Goal: Information Seeking & Learning: Find specific fact

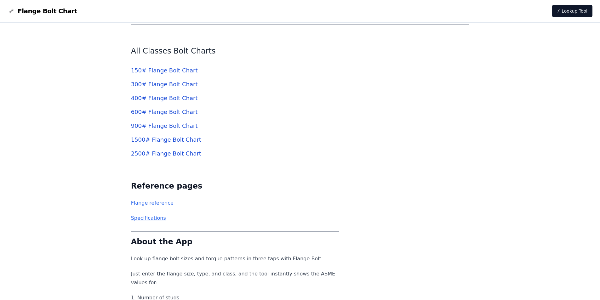
scroll to position [2305, 0]
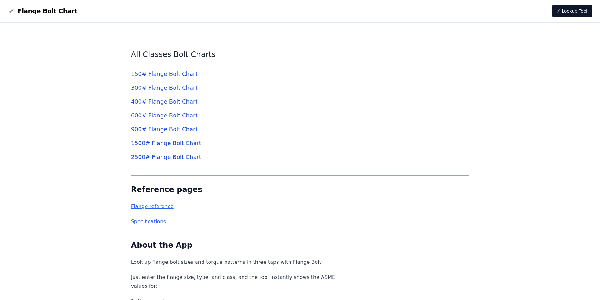
click at [183, 76] on link "150 # Flange Bolt Chart" at bounding box center [164, 73] width 67 height 7
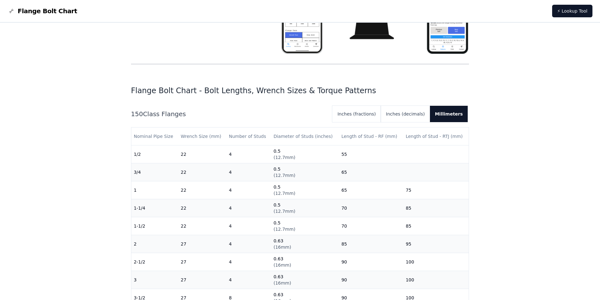
scroll to position [0, 0]
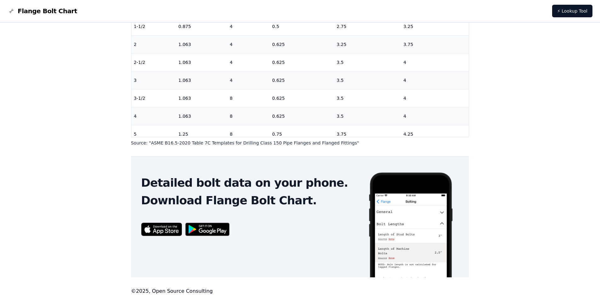
scroll to position [41, 0]
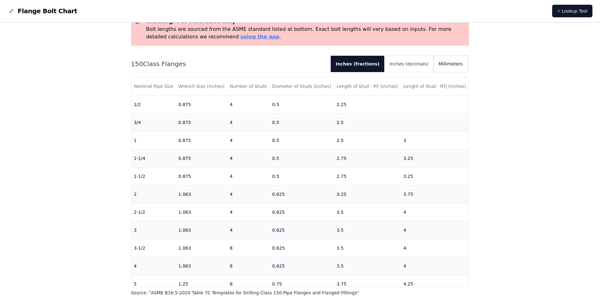
click at [453, 64] on button "Millimeters" at bounding box center [450, 64] width 34 height 16
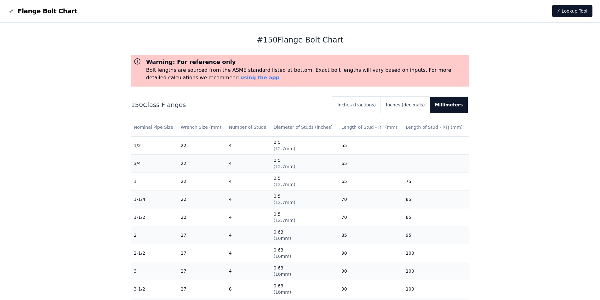
scroll to position [0, 0]
